Goal: Task Accomplishment & Management: Use online tool/utility

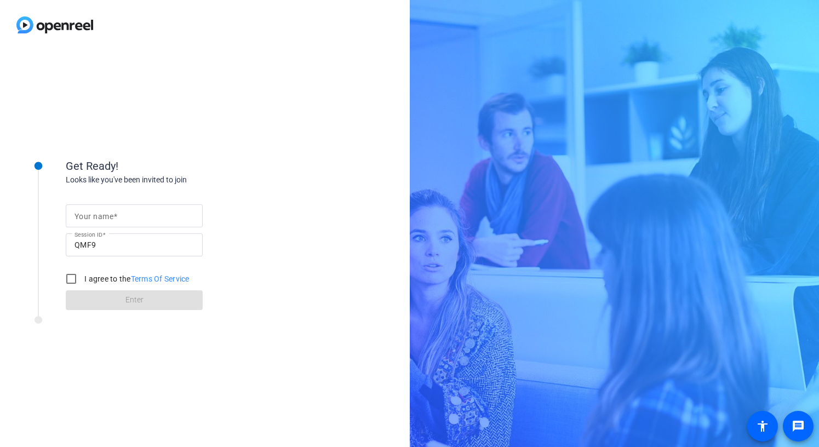
click at [142, 218] on input "Your name" at bounding box center [134, 215] width 119 height 13
type input "[PERSON_NAME]"
click at [89, 276] on label "I agree to the Terms Of Service" at bounding box center [135, 278] width 107 height 11
click at [82, 276] on input "I agree to the Terms Of Service" at bounding box center [71, 279] width 22 height 22
checkbox input "true"
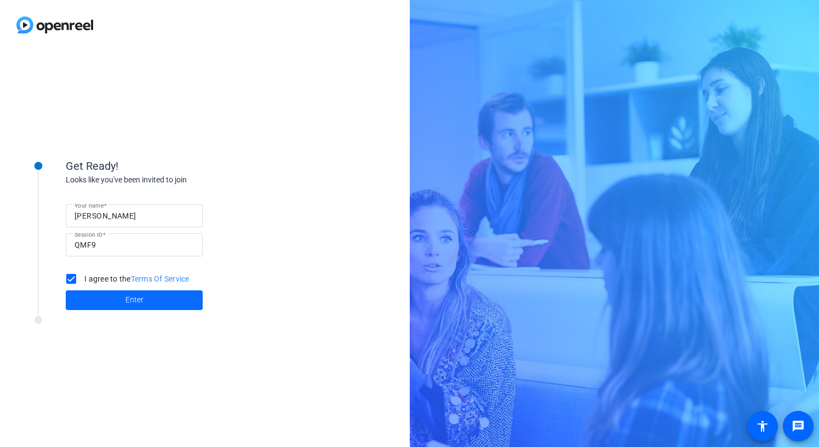
click at [146, 298] on span at bounding box center [134, 300] width 137 height 26
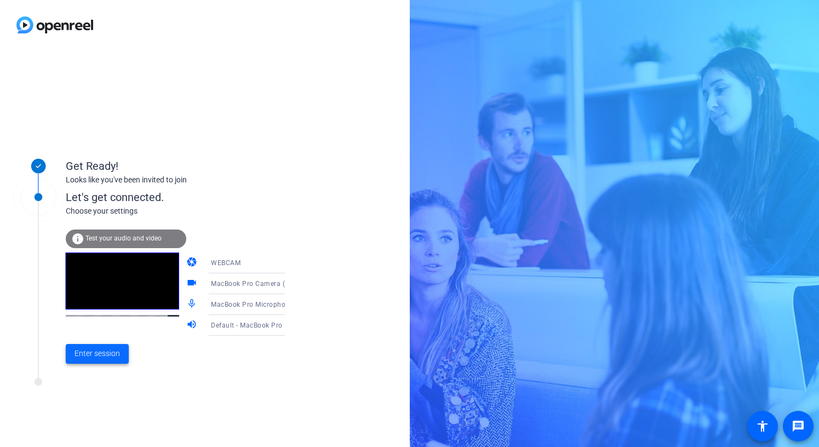
click at [93, 352] on span "Enter session" at bounding box center [97, 354] width 45 height 12
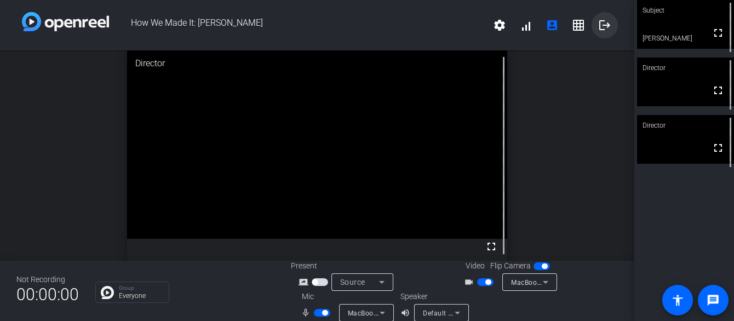
click at [604, 26] on mat-icon "logout" at bounding box center [604, 25] width 13 height 13
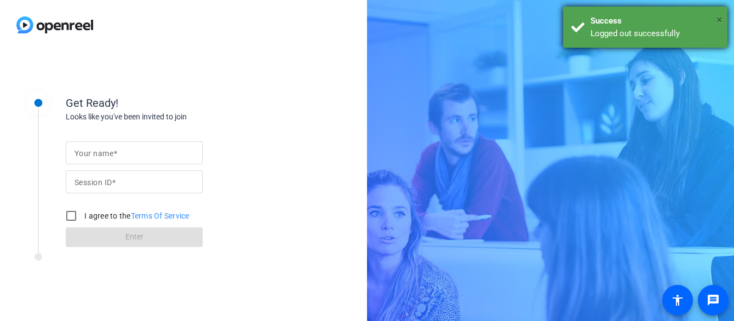
click at [722, 19] on span "×" at bounding box center [720, 19] width 6 height 13
